Goal: Task Accomplishment & Management: Complete application form

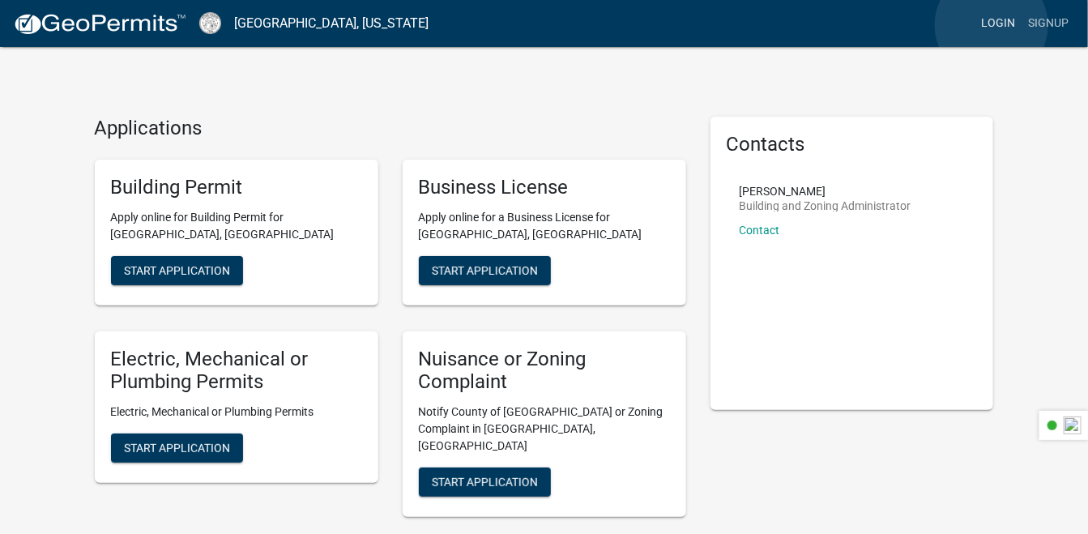
click at [991, 25] on link "Login" at bounding box center [997, 23] width 47 height 31
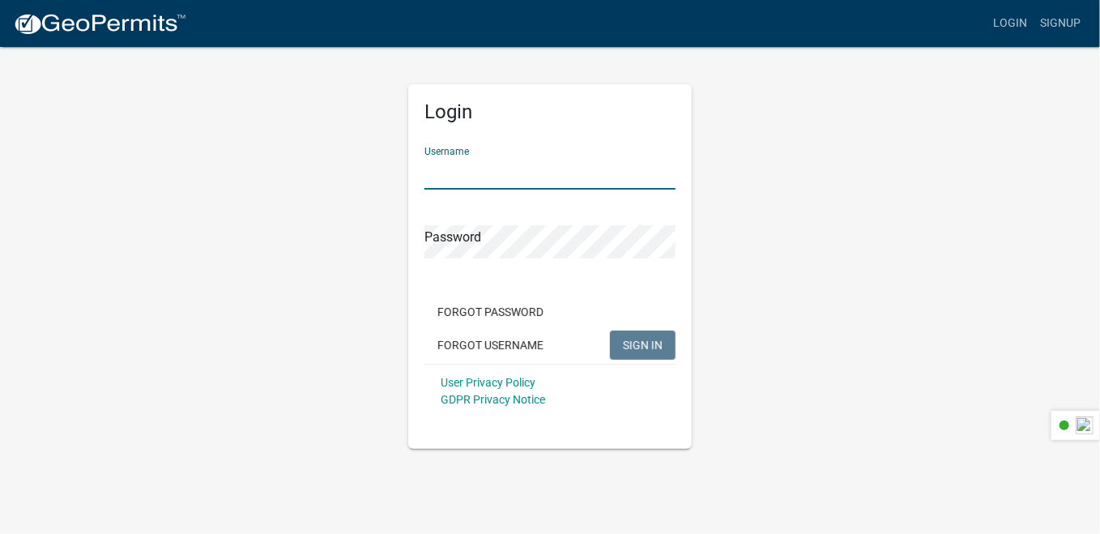
click at [539, 175] on input "Username" at bounding box center [549, 172] width 251 height 33
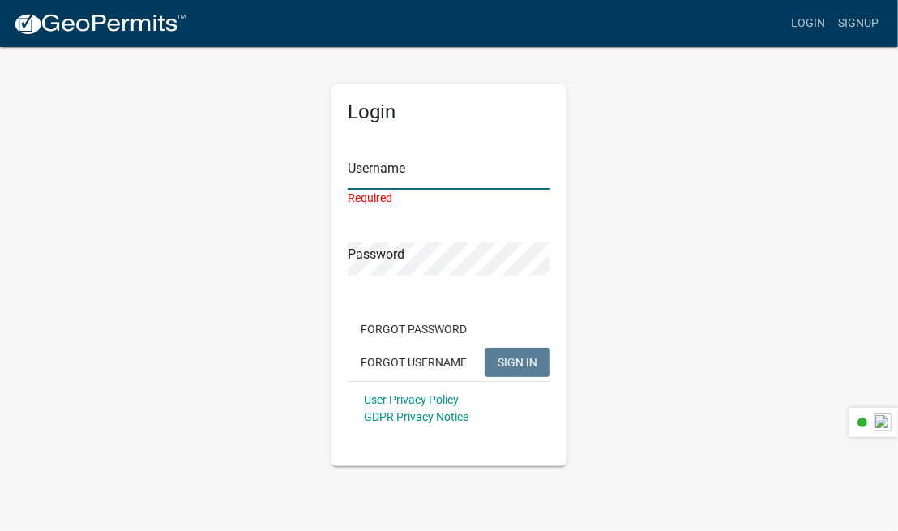
click at [367, 177] on input "Username" at bounding box center [449, 172] width 203 height 33
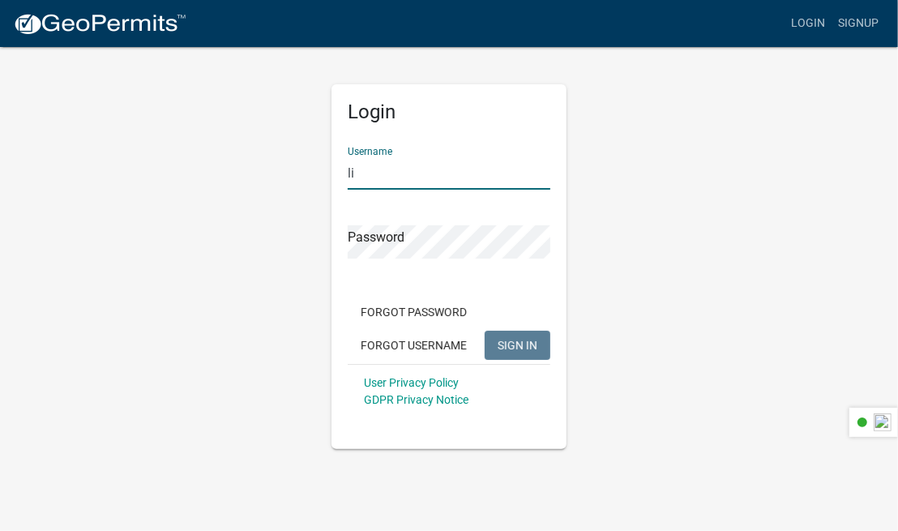
type input "l"
click at [474, 172] on input "permits@harcoservice.com" at bounding box center [449, 172] width 203 height 33
type input "[EMAIL_ADDRESS][DOMAIN_NAME]"
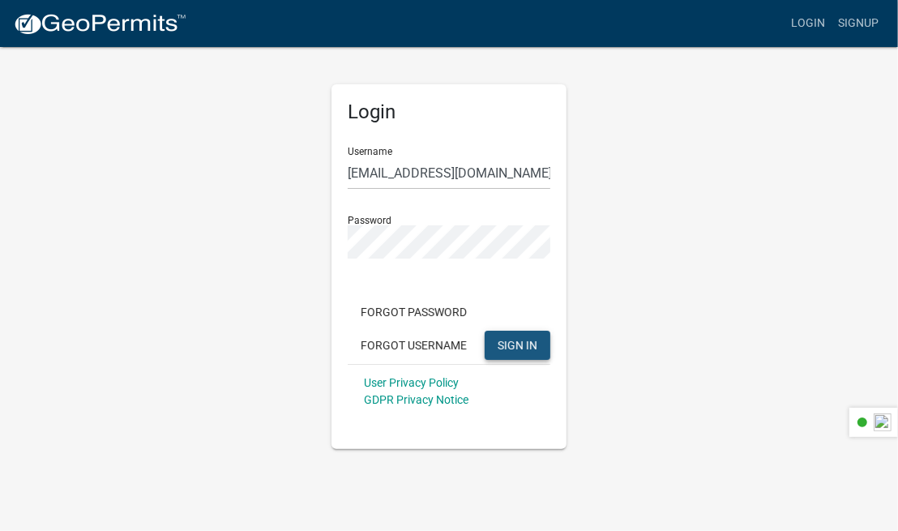
click at [515, 340] on span "SIGN IN" at bounding box center [517, 344] width 40 height 13
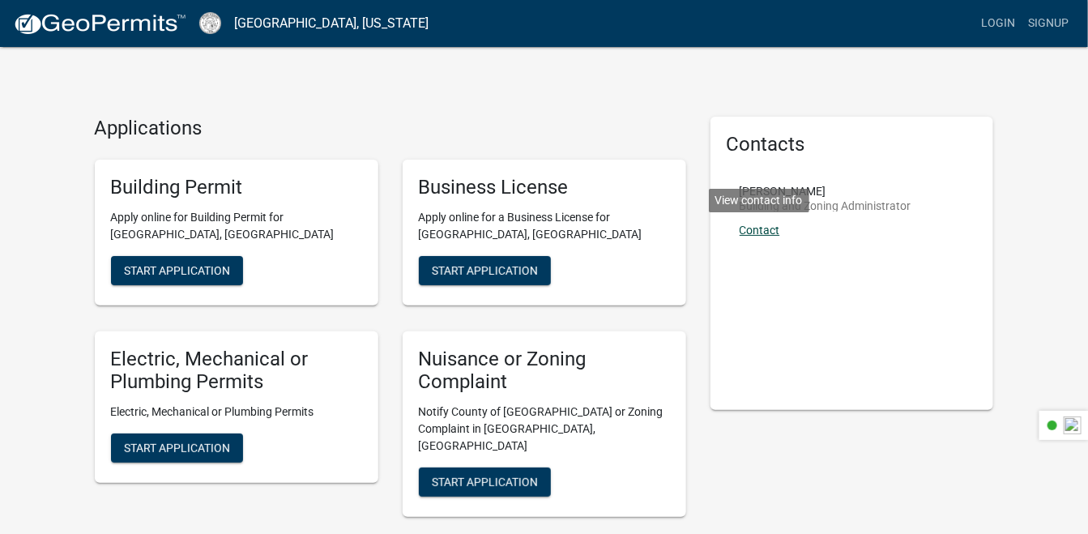
click at [753, 231] on link "Contact" at bounding box center [760, 230] width 41 height 13
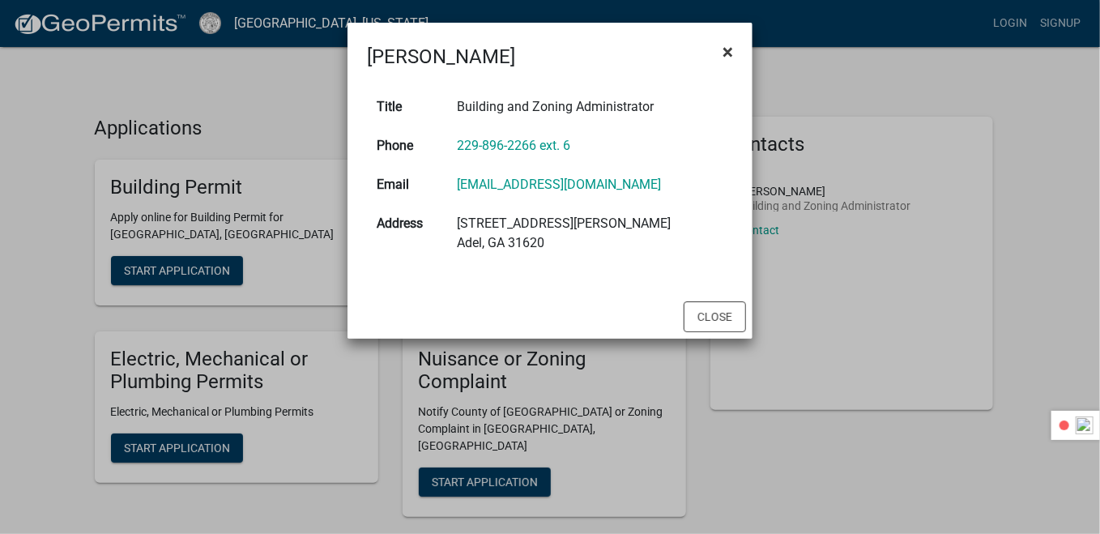
click at [731, 54] on span "×" at bounding box center [728, 52] width 11 height 23
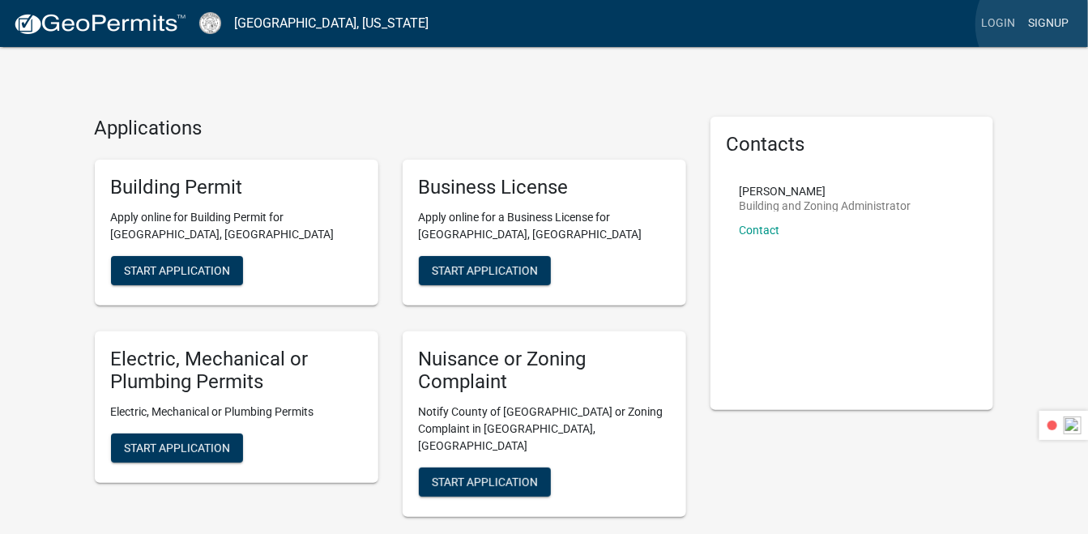
click at [1042, 24] on link "Signup" at bounding box center [1047, 23] width 53 height 31
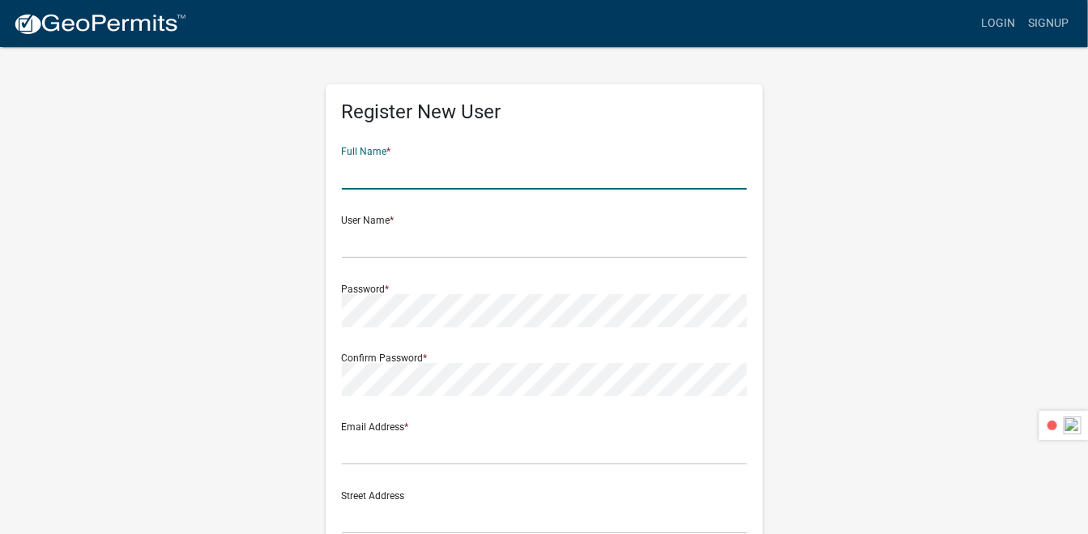
click at [462, 174] on input "text" at bounding box center [544, 172] width 405 height 33
type input "Rebecca McCurdy"
type input "rebeccar1975@aol.com"
type input "5492 Cheyenne Drive"
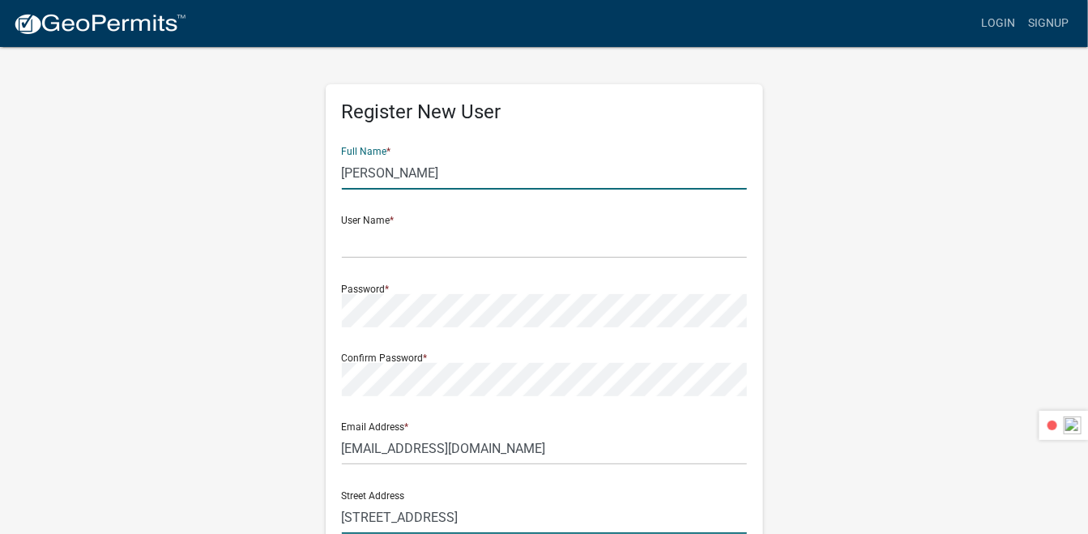
type input "Acworth"
type input "GA"
type input "30102"
type input "7707137265"
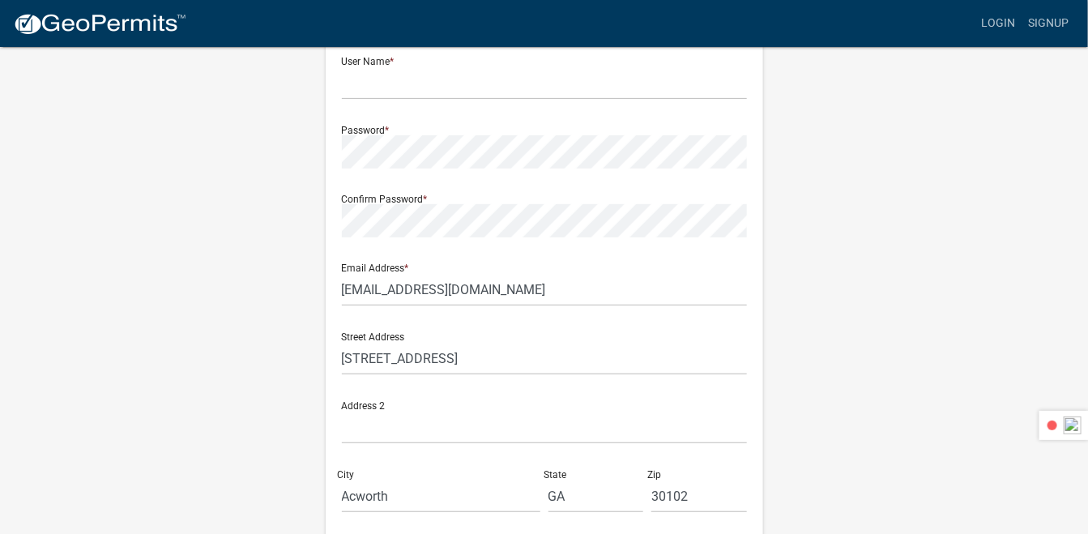
scroll to position [162, 0]
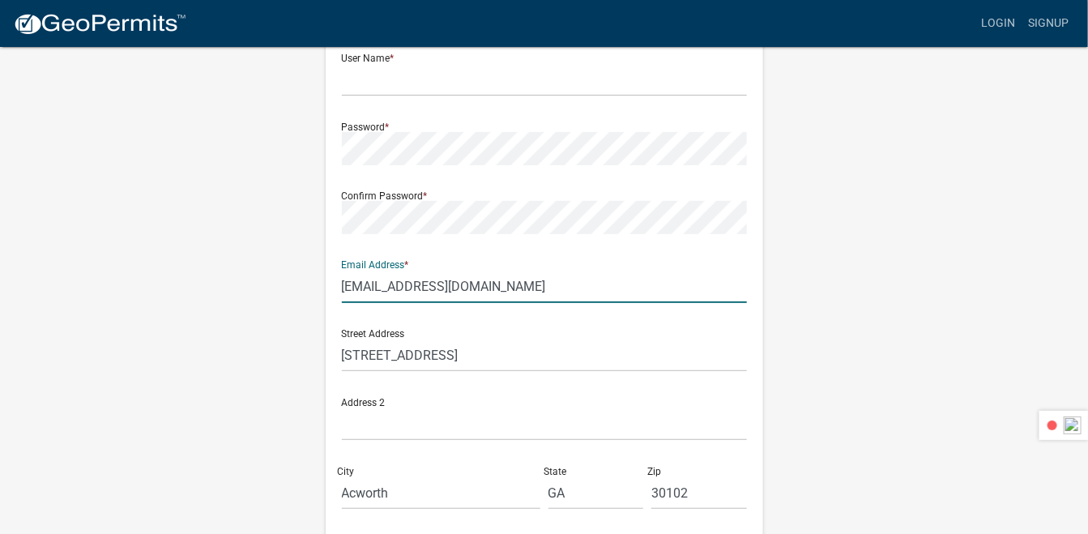
drag, startPoint x: 498, startPoint y: 284, endPoint x: 318, endPoint y: 275, distance: 180.0
click at [318, 275] on div "Register New User Full Name * Rebecca McCurdy User Name * Password * Confirm Pa…" at bounding box center [544, 316] width 462 height 867
type input "rebeccar1975@aol.com"
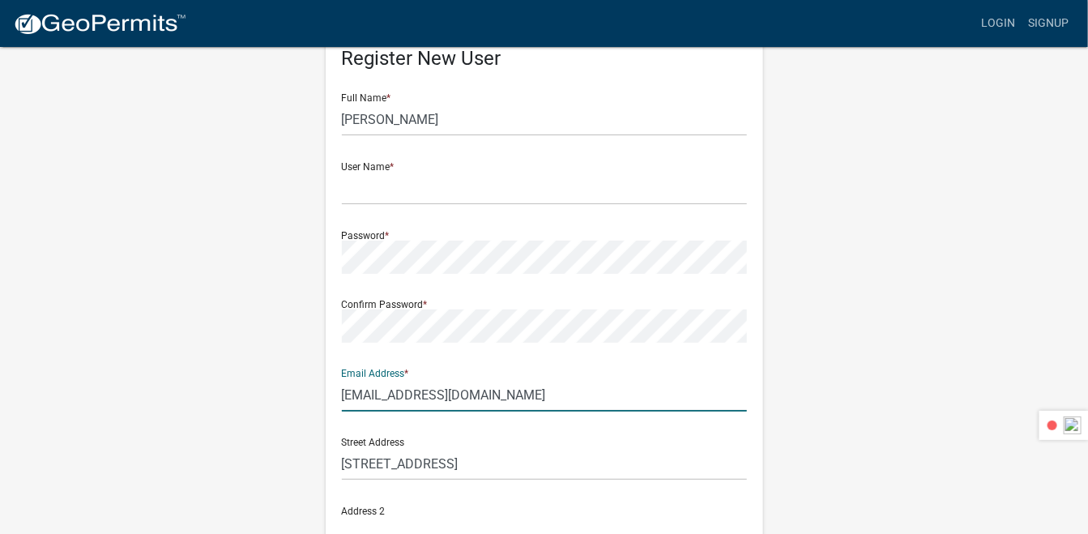
scroll to position [0, 0]
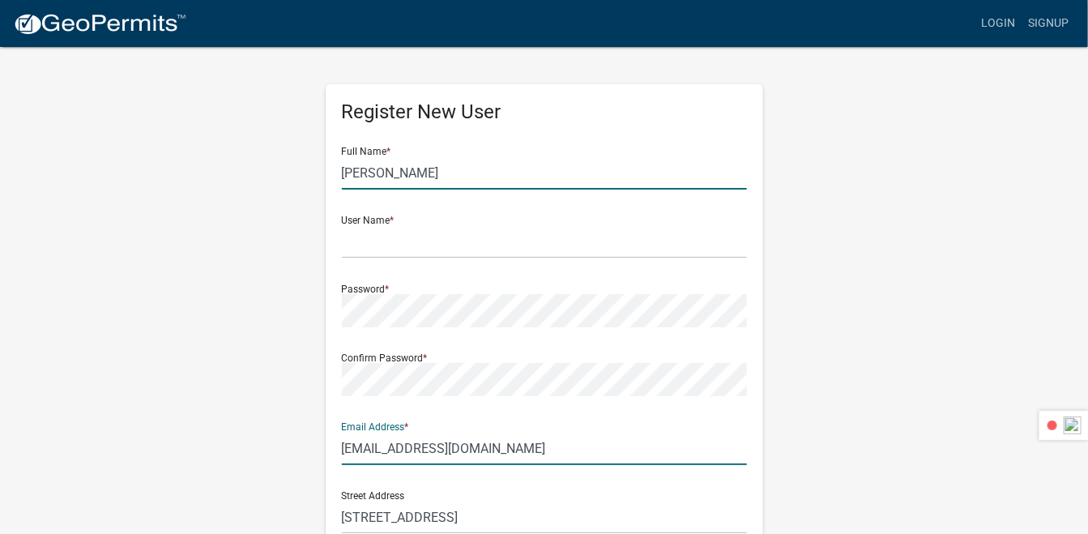
click at [462, 181] on input "Rebecca McCurdy" at bounding box center [544, 172] width 405 height 33
type input "R"
type input "Jerry Hollis"
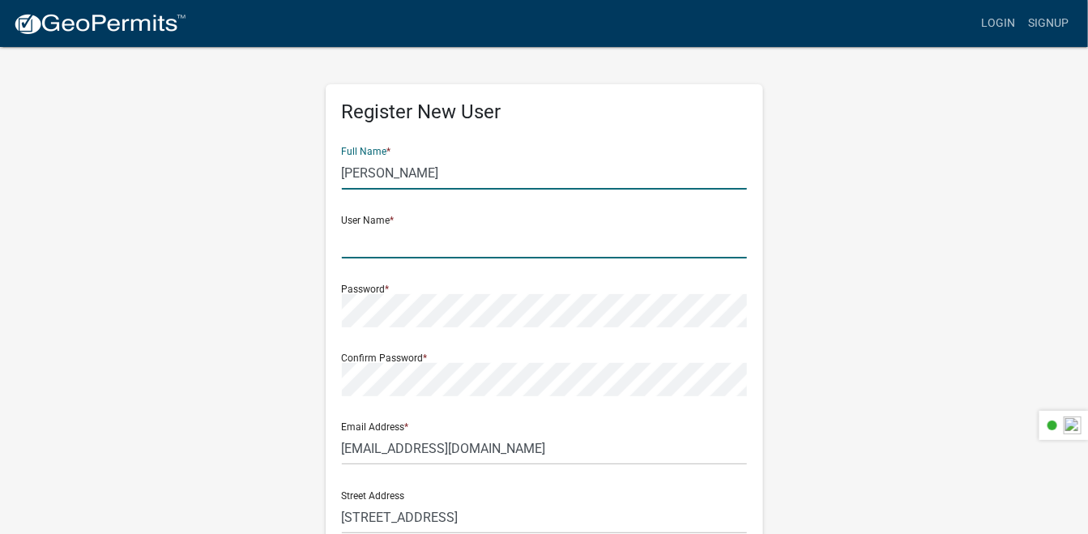
click at [422, 240] on input "text" at bounding box center [544, 241] width 405 height 33
type input "[EMAIL_ADDRESS][DOMAIN_NAME]"
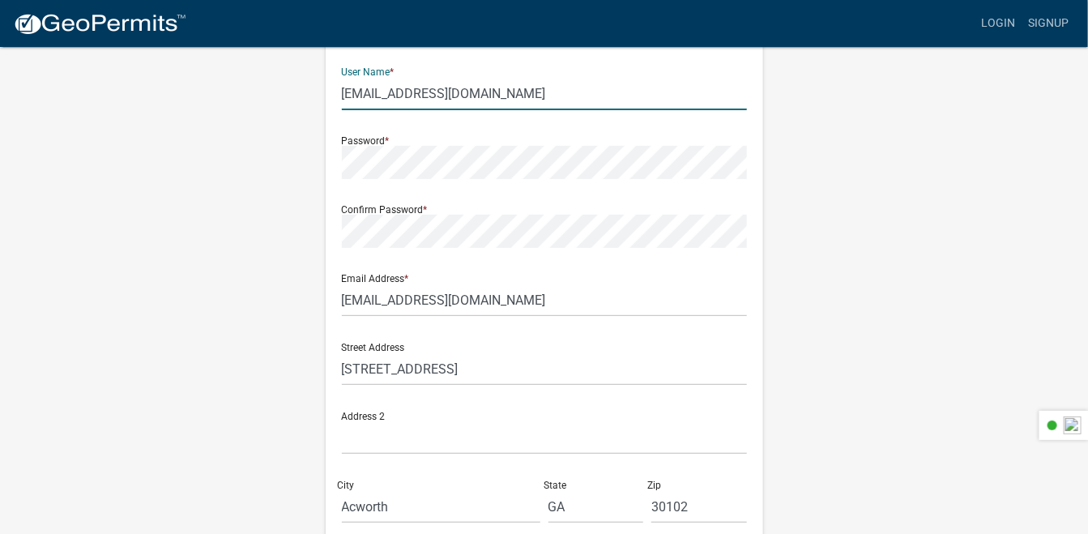
scroll to position [134, 0]
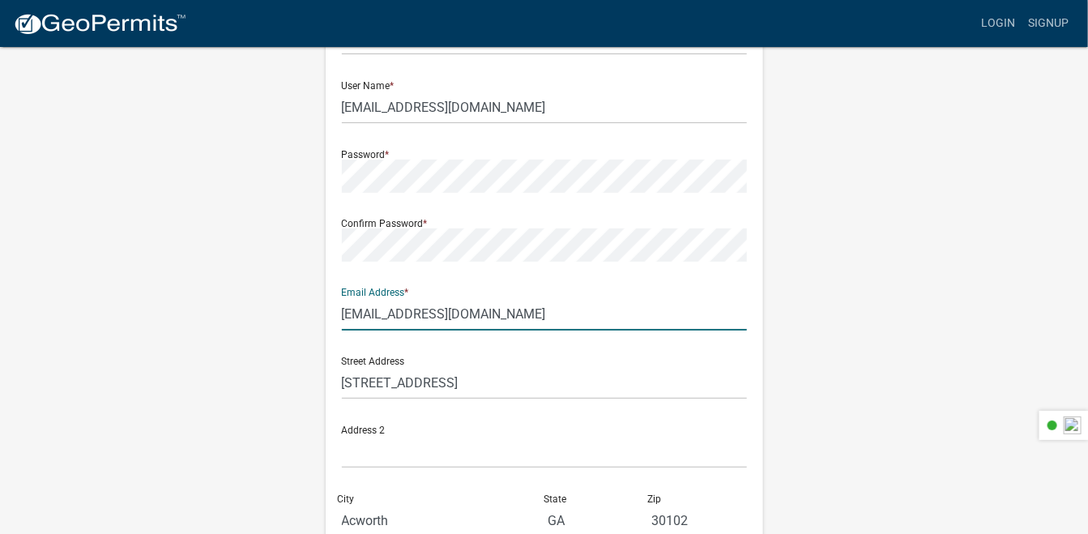
drag, startPoint x: 512, startPoint y: 319, endPoint x: 293, endPoint y: 304, distance: 219.2
click at [293, 304] on div "Register New User Full Name * Jerry Hollis User Name * permits@harcoservices.co…" at bounding box center [544, 344] width 923 height 867
type input "[EMAIL_ADDRESS][DOMAIN_NAME]"
type input "Kelli Clark"
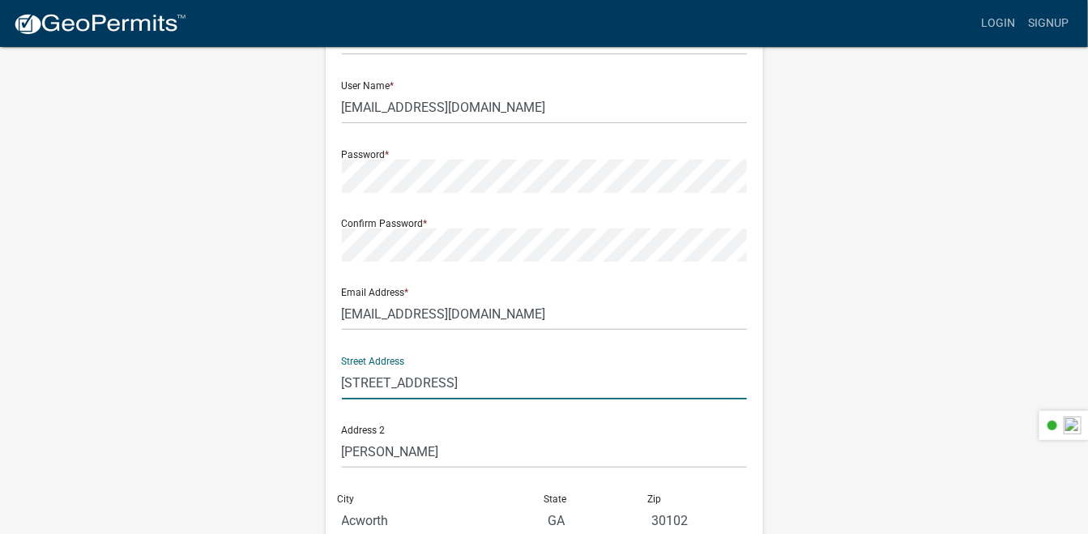
drag, startPoint x: 501, startPoint y: 387, endPoint x: 287, endPoint y: 369, distance: 214.6
click at [287, 369] on div "Register New User Full Name * Jerry Hollis User Name * permits@harcoservices.co…" at bounding box center [544, 344] width 923 height 867
type input "2 Kelli Clark Ct"
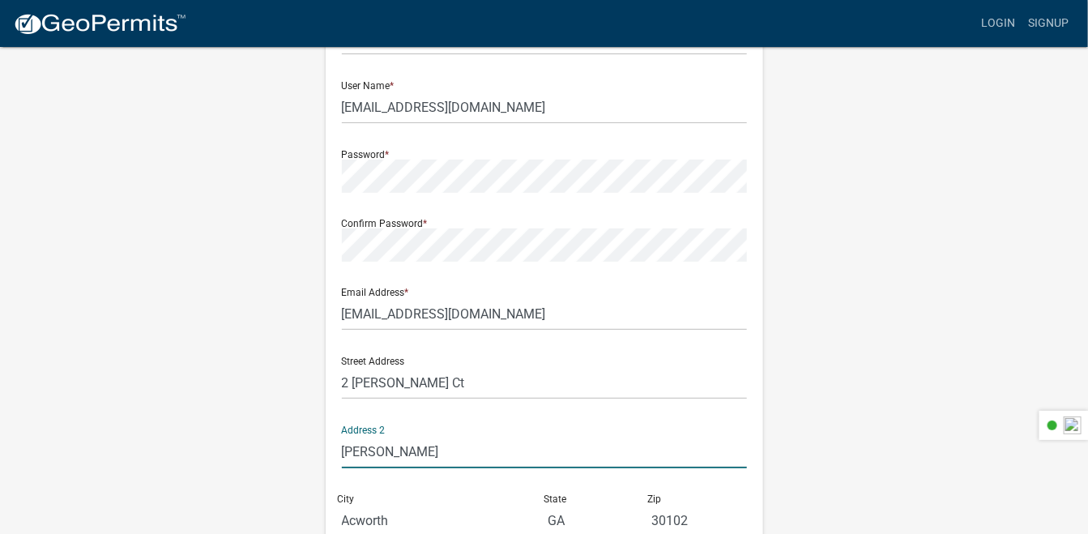
drag, startPoint x: 420, startPoint y: 454, endPoint x: 304, endPoint y: 454, distance: 115.8
click at [304, 454] on div "Register New User Full Name * Jerry Hollis User Name * permits@harcoservices.co…" at bounding box center [544, 344] width 923 height 867
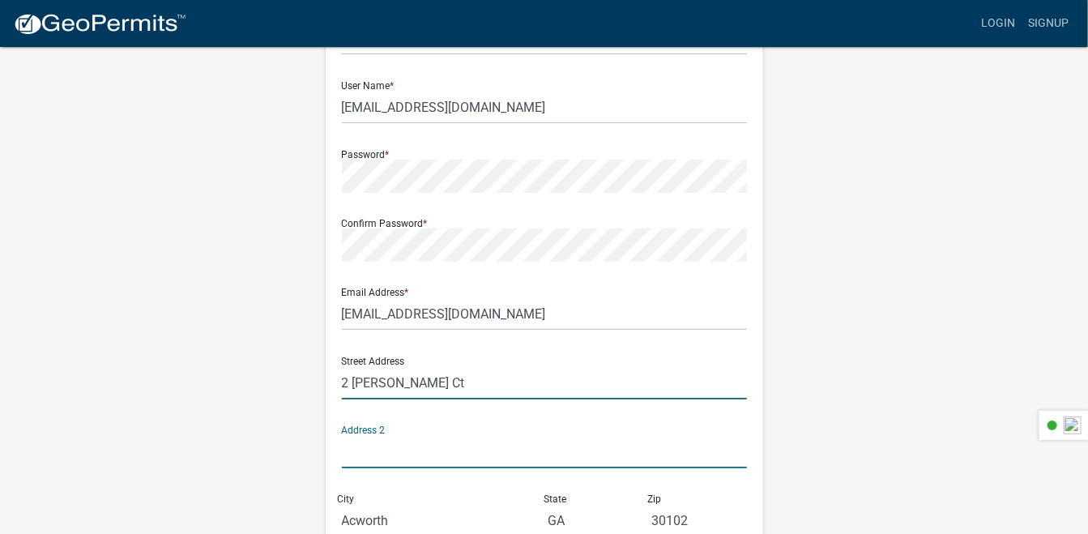
click at [458, 384] on input "2 Kelli Clark Ct" at bounding box center [544, 382] width 405 height 33
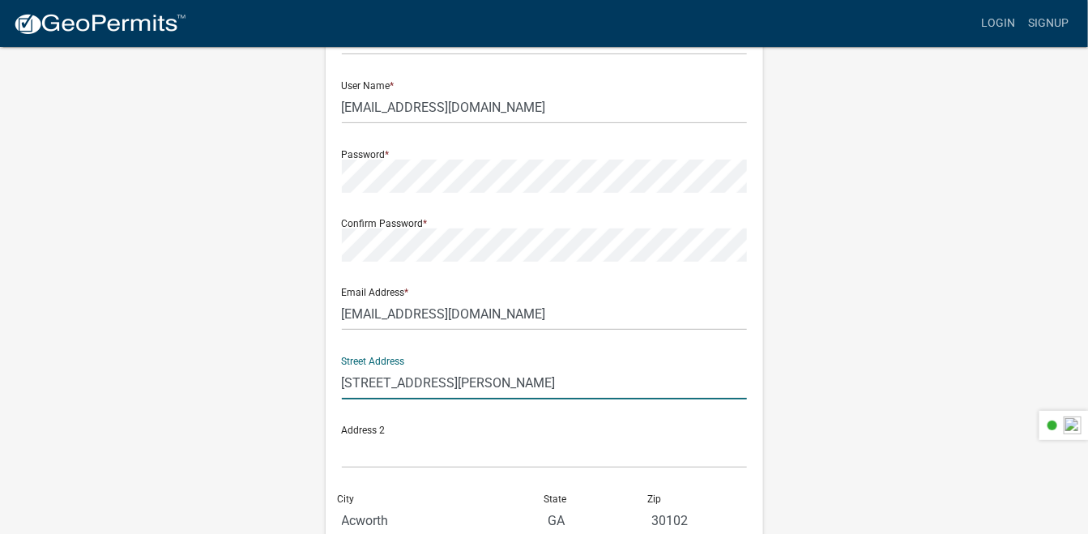
type input "2 Kelli Clark Ct SE"
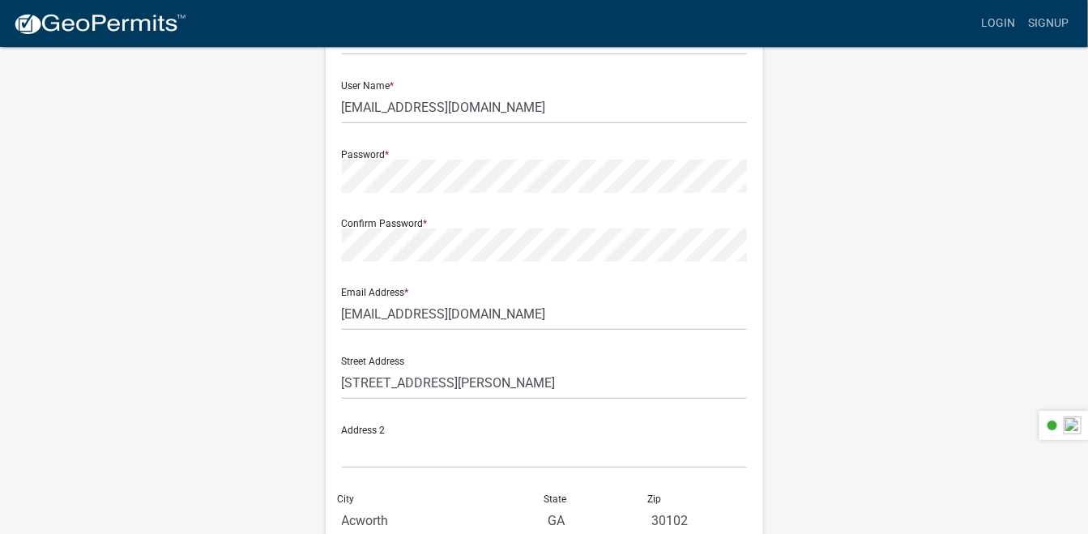
click at [319, 436] on div "Register New User Full Name * Jerry Hollis User Name * permits@harcoservices.co…" at bounding box center [544, 344] width 462 height 867
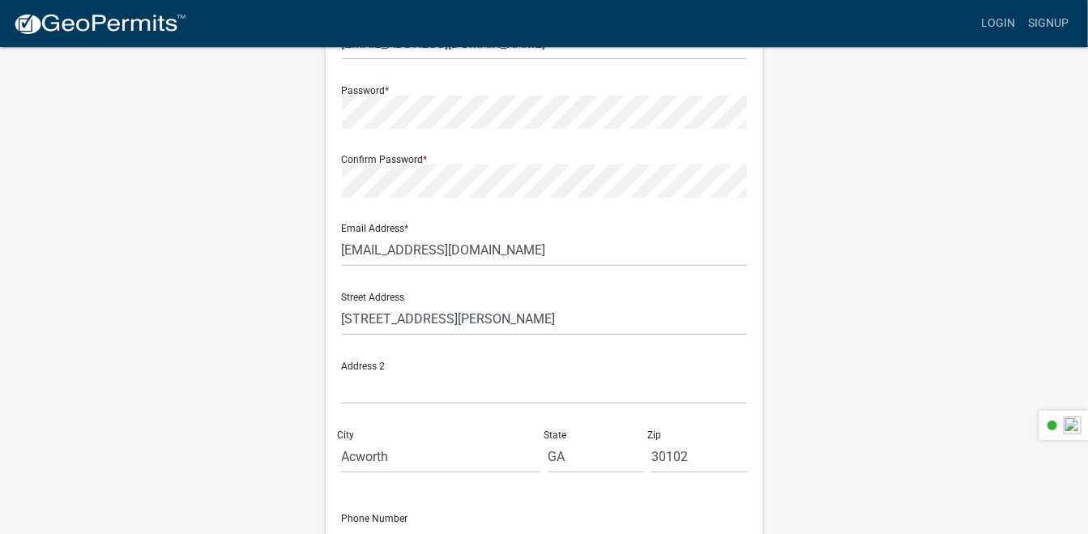
scroll to position [215, 0]
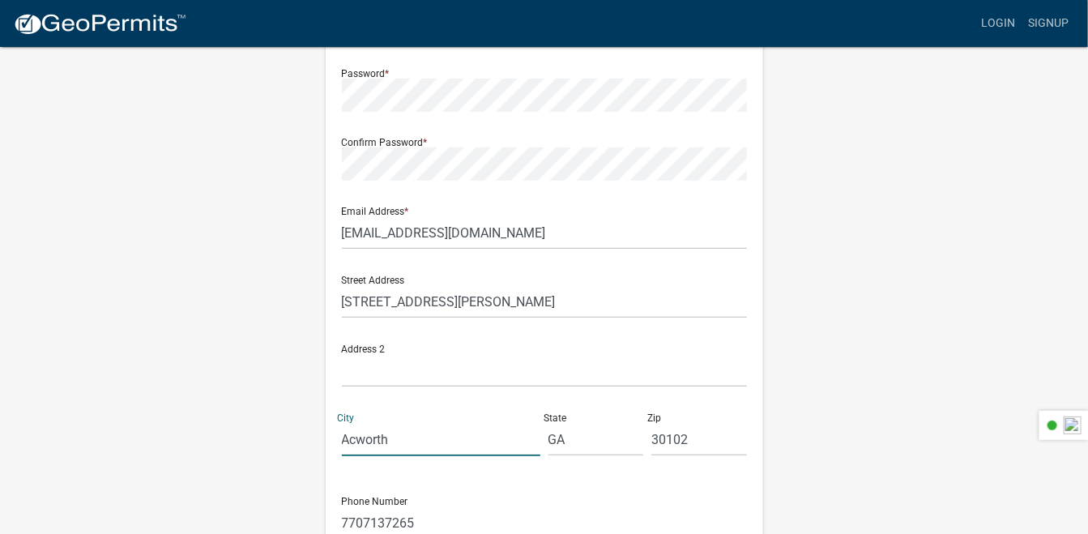
drag, startPoint x: 399, startPoint y: 449, endPoint x: 318, endPoint y: 446, distance: 81.0
click at [318, 446] on div "Register New User Full Name * Jerry Hollis User Name * permits@harcoservices.co…" at bounding box center [544, 263] width 462 height 867
type input "Cartersville"
click at [689, 439] on input "30102" at bounding box center [699, 439] width 96 height 33
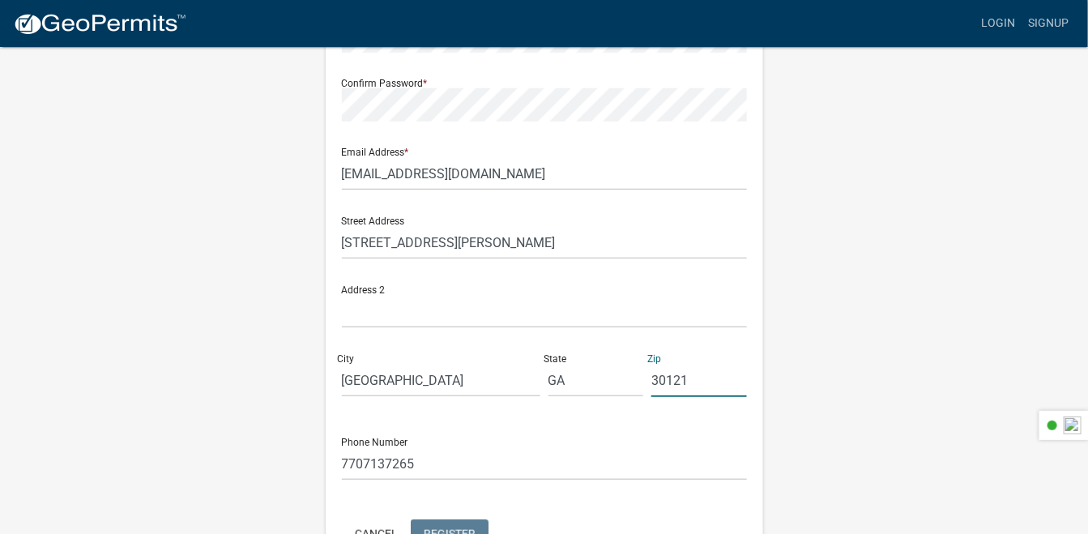
scroll to position [296, 0]
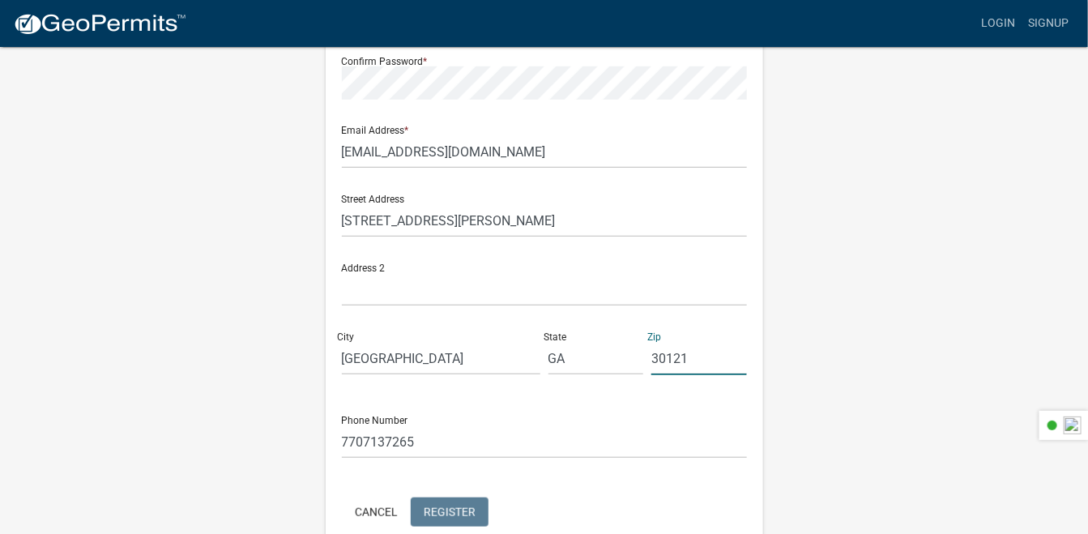
type input "30121"
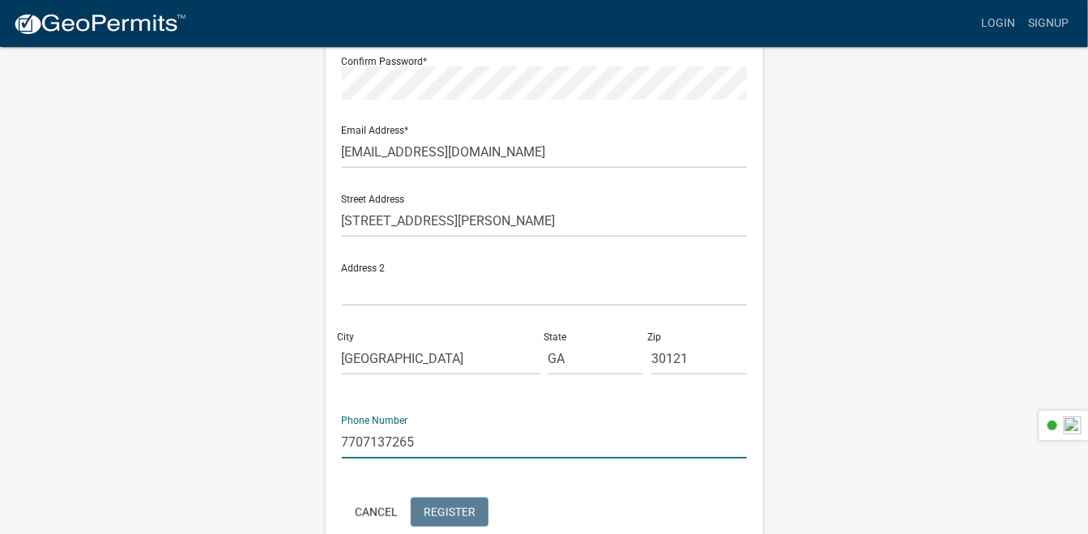
click at [437, 446] on input "7707137265" at bounding box center [544, 441] width 405 height 33
type input "7709178846"
click at [622, 505] on div "Cancel Register" at bounding box center [544, 513] width 405 height 33
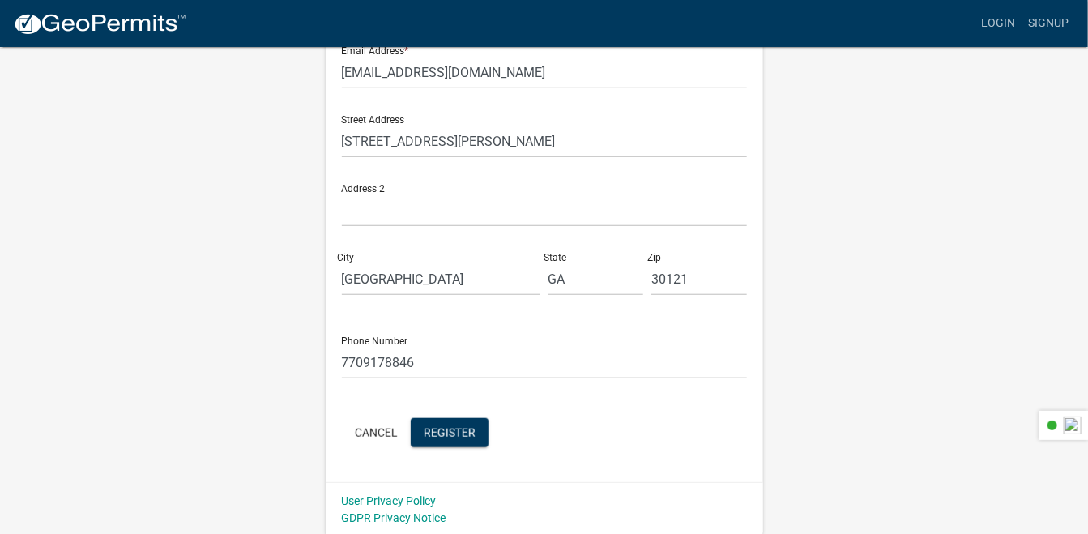
scroll to position [377, 0]
click at [435, 434] on span "Register" at bounding box center [450, 430] width 52 height 13
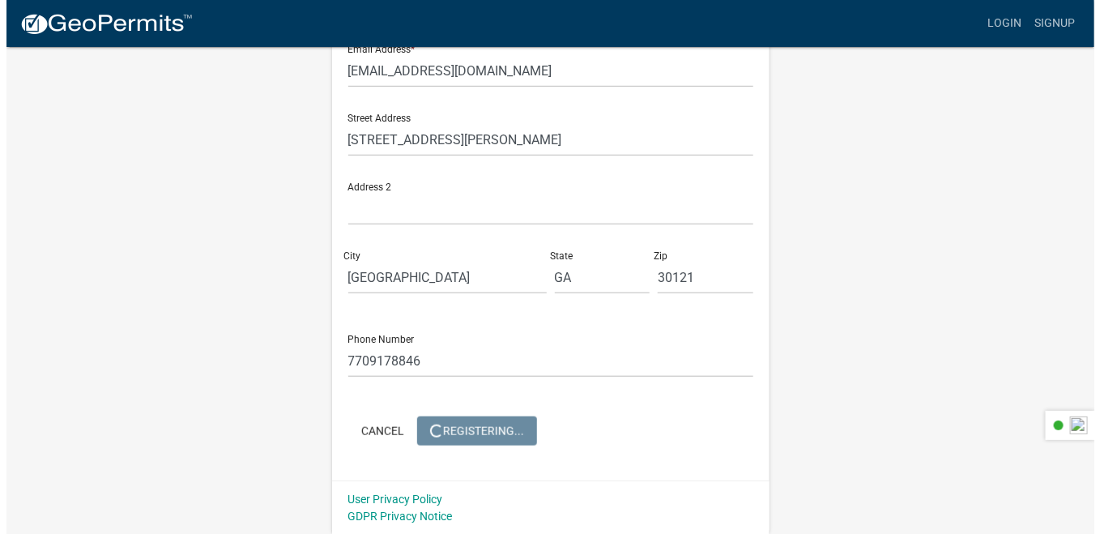
scroll to position [0, 0]
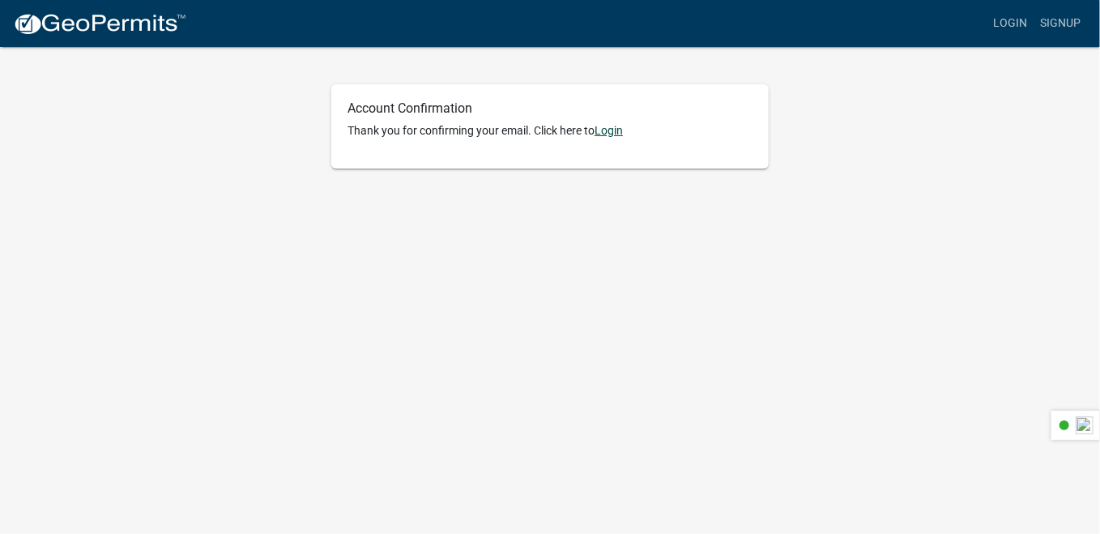
click at [613, 134] on link "Login" at bounding box center [609, 130] width 28 height 13
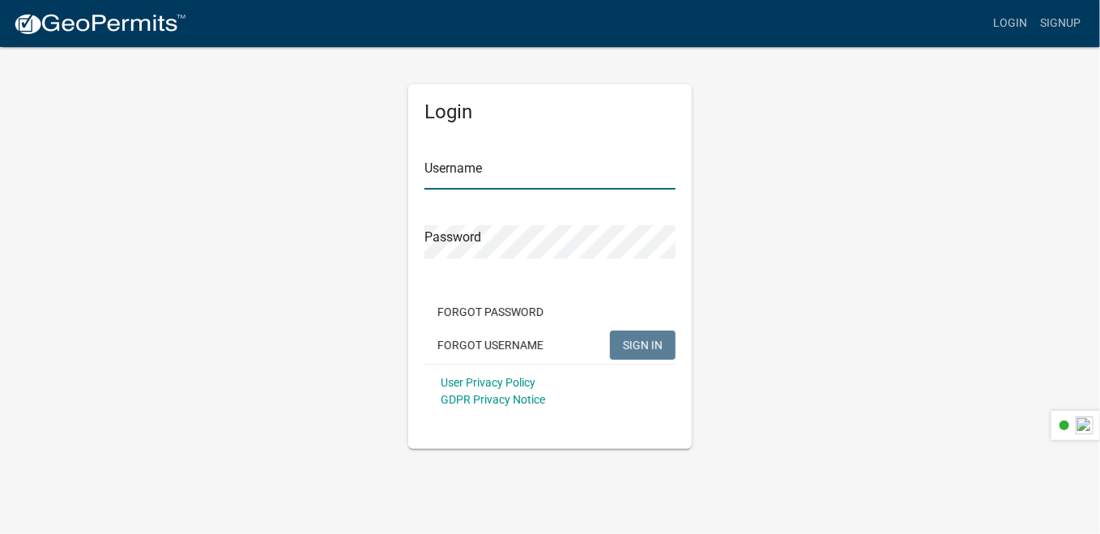
type input "[EMAIL_ADDRESS][DOMAIN_NAME]"
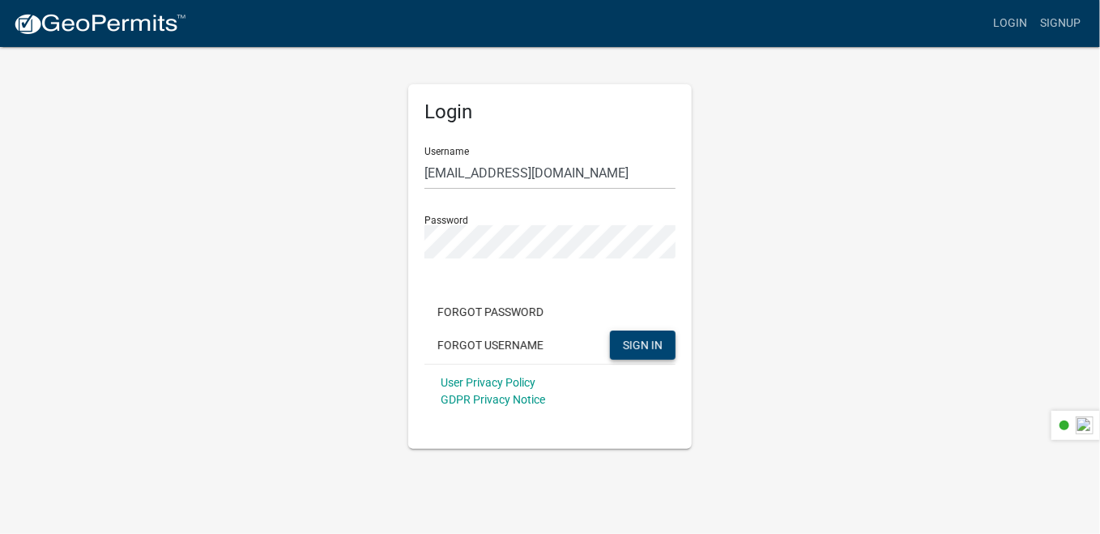
click at [637, 345] on span "SIGN IN" at bounding box center [643, 344] width 40 height 13
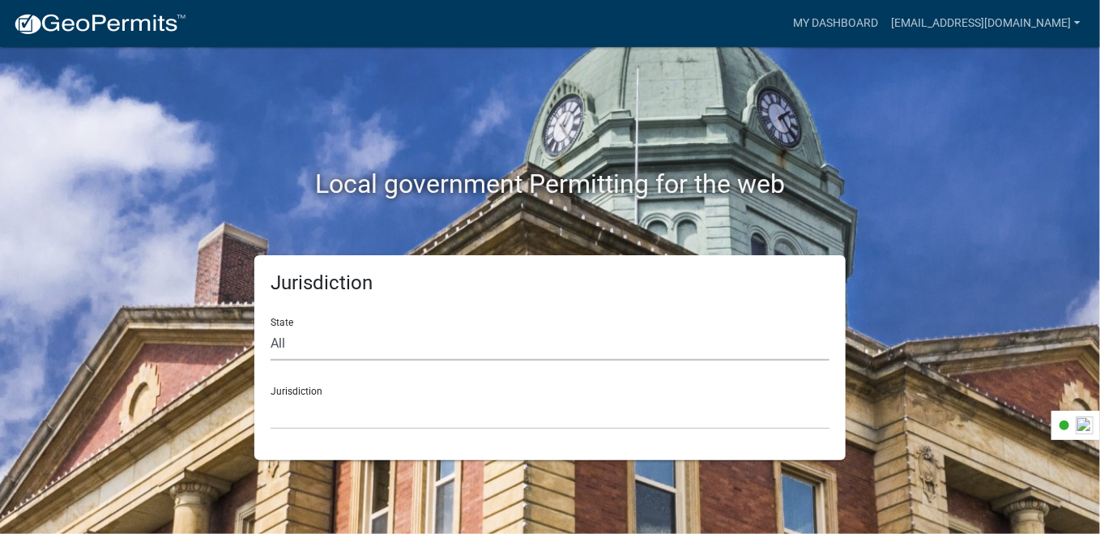
click at [285, 341] on select "All [US_STATE] [US_STATE] [US_STATE] [US_STATE] [US_STATE] [US_STATE] [US_STATE…" at bounding box center [550, 343] width 559 height 33
select select "[US_STATE]"
click at [271, 327] on select "All [US_STATE] [US_STATE] [US_STATE] [US_STATE] [US_STATE] [US_STATE] [US_STATE…" at bounding box center [550, 343] width 559 height 33
click at [299, 414] on select "[GEOGRAPHIC_DATA], [US_STATE][PERSON_NAME][GEOGRAPHIC_DATA], [US_STATE][PERSON_…" at bounding box center [550, 412] width 559 height 33
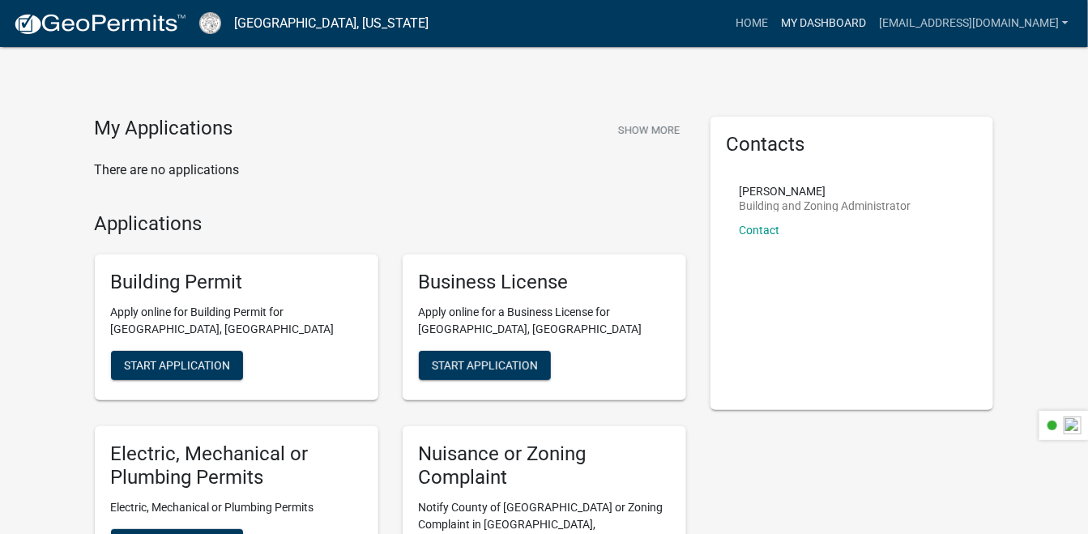
click at [828, 19] on link "My Dashboard" at bounding box center [823, 23] width 98 height 31
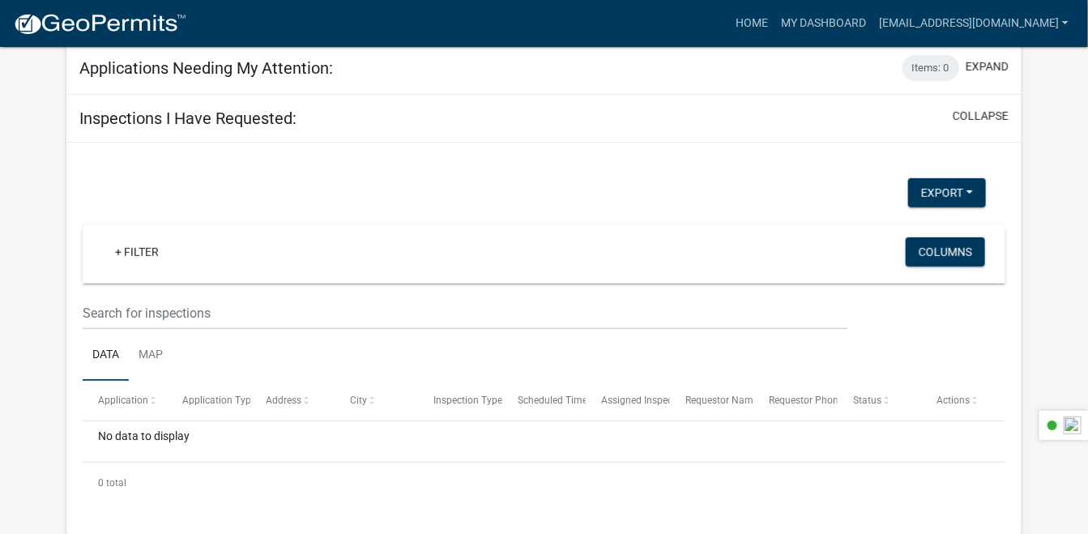
scroll to position [163, 0]
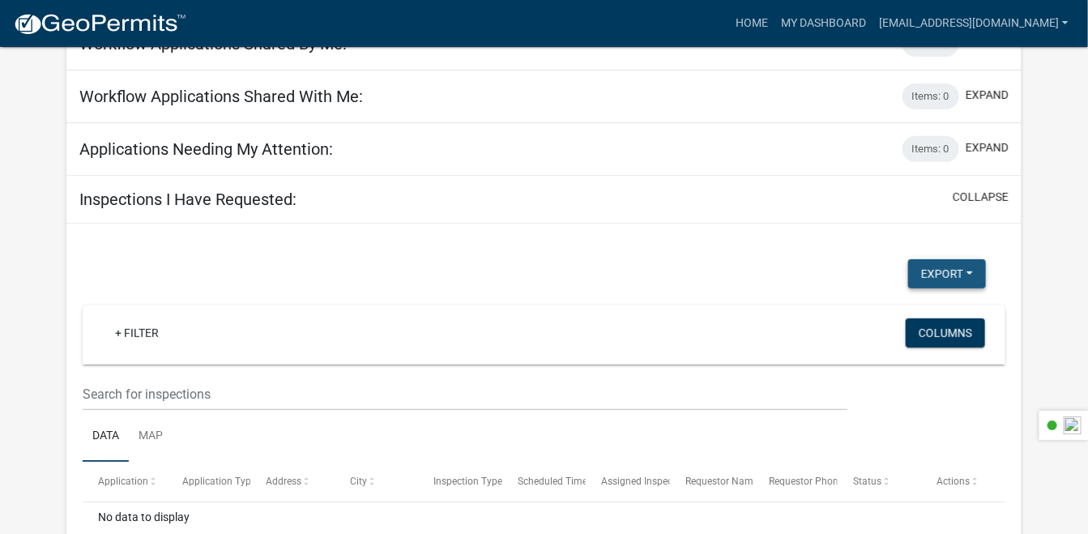
click at [952, 275] on button "Export" at bounding box center [947, 273] width 78 height 29
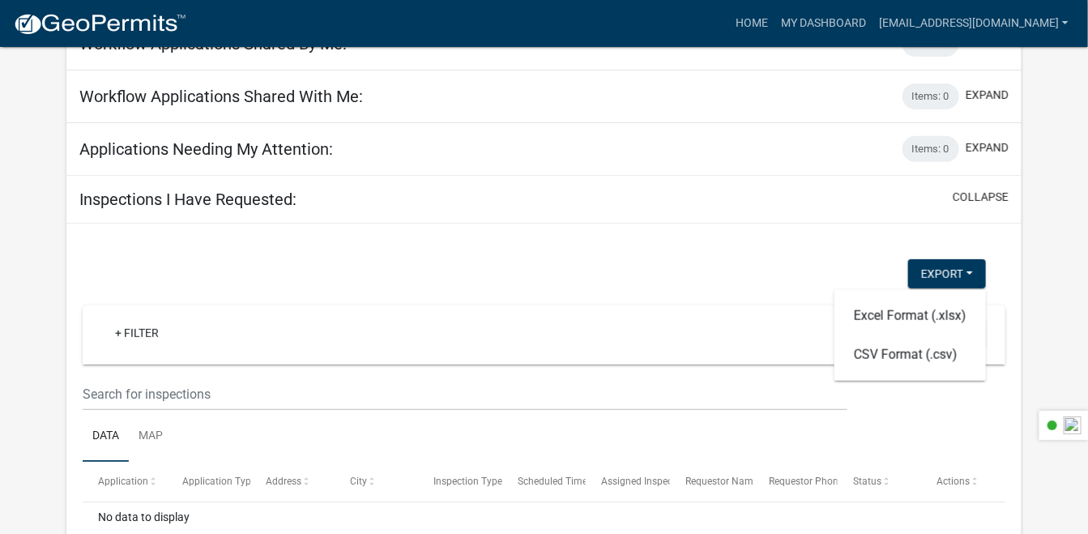
click at [730, 270] on div "Export Excel Format (.xlsx) CSV Format (.csv)" at bounding box center [533, 275] width 927 height 33
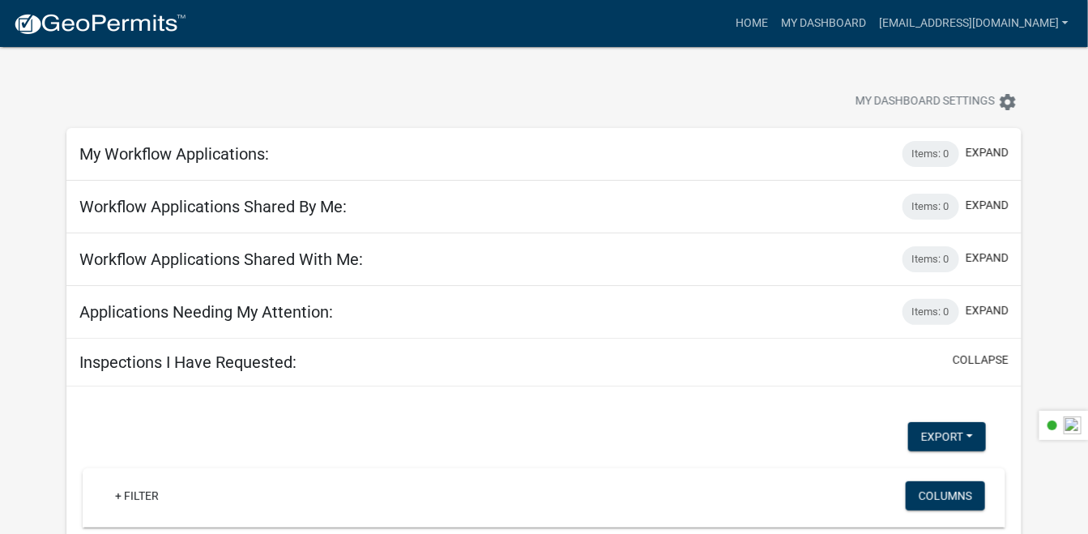
scroll to position [0, 0]
click at [938, 99] on span "My Dashboard Settings" at bounding box center [924, 101] width 139 height 19
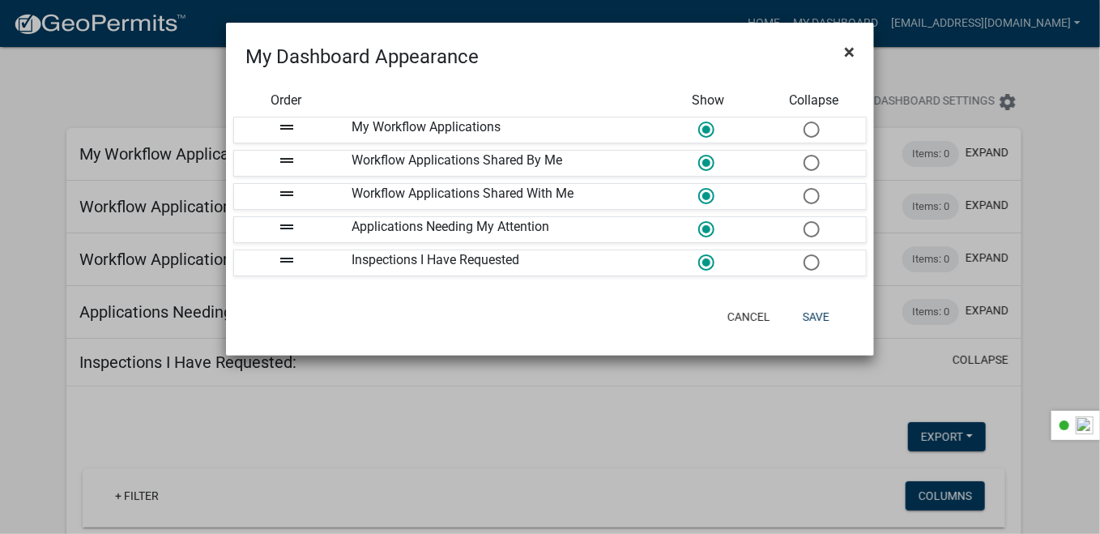
click at [846, 53] on span "×" at bounding box center [849, 52] width 11 height 23
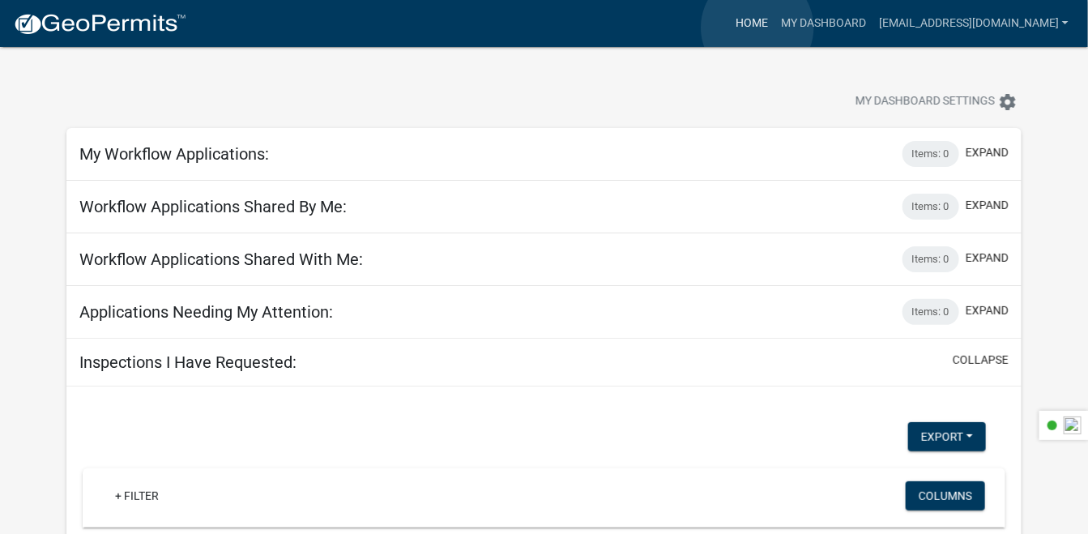
click at [757, 28] on link "Home" at bounding box center [751, 23] width 45 height 31
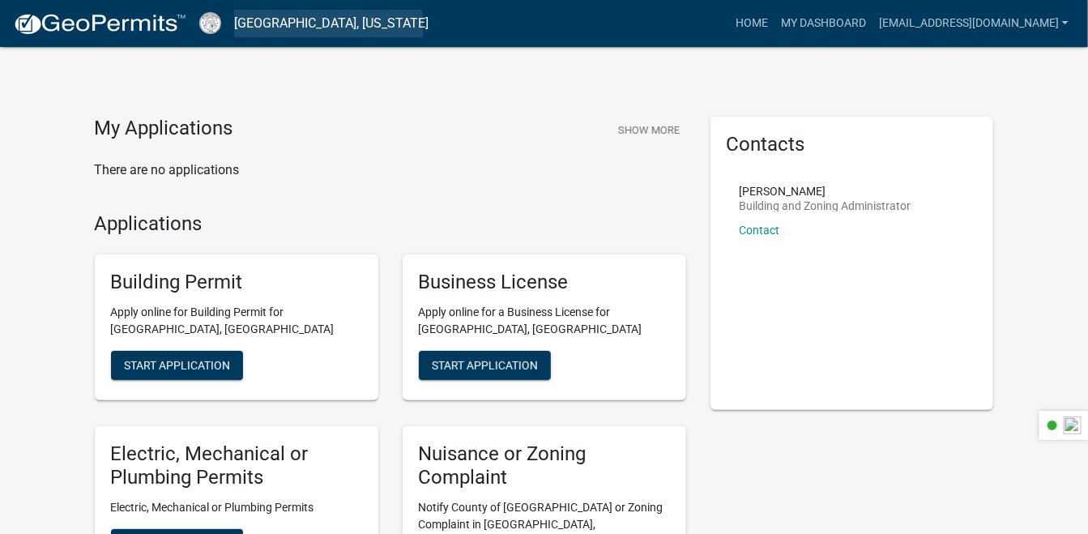
click at [269, 29] on link "[GEOGRAPHIC_DATA], [US_STATE]" at bounding box center [331, 24] width 194 height 28
click at [271, 25] on link "[GEOGRAPHIC_DATA], [US_STATE]" at bounding box center [331, 24] width 194 height 28
drag, startPoint x: 271, startPoint y: 25, endPoint x: 210, endPoint y: 26, distance: 61.6
click at [210, 26] on img at bounding box center [210, 23] width 22 height 22
